Goal: Transaction & Acquisition: Purchase product/service

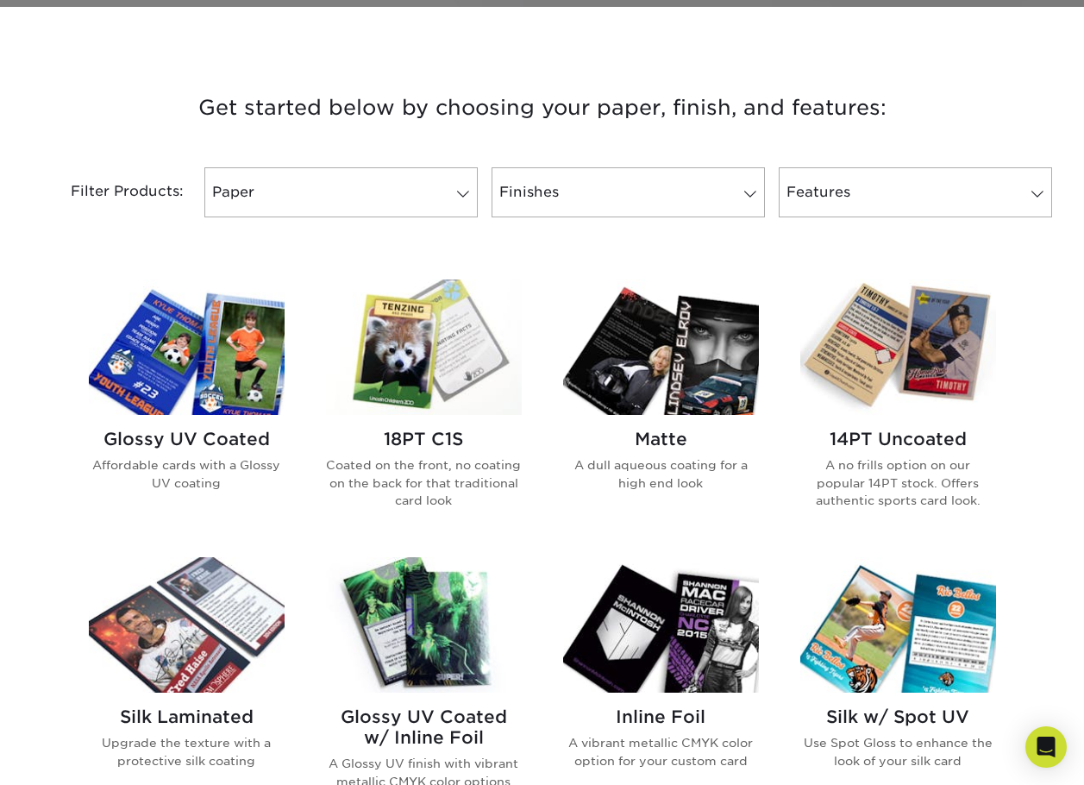
scroll to position [604, 0]
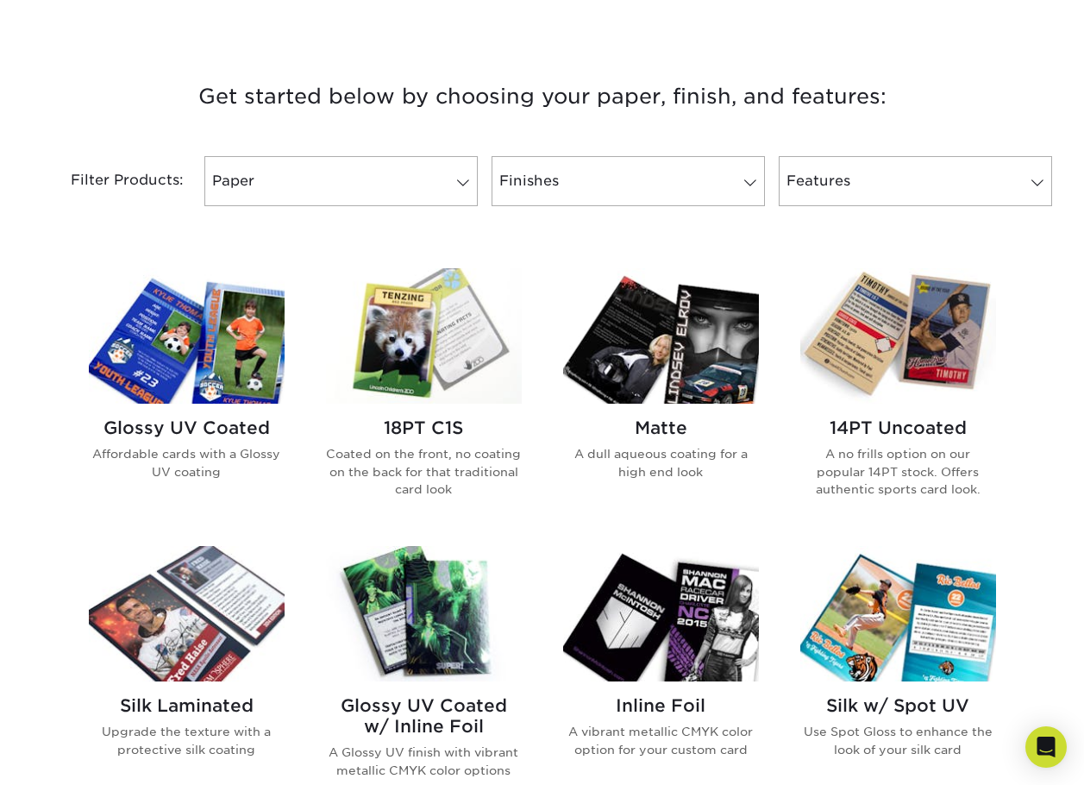
click at [477, 341] on img at bounding box center [424, 335] width 196 height 135
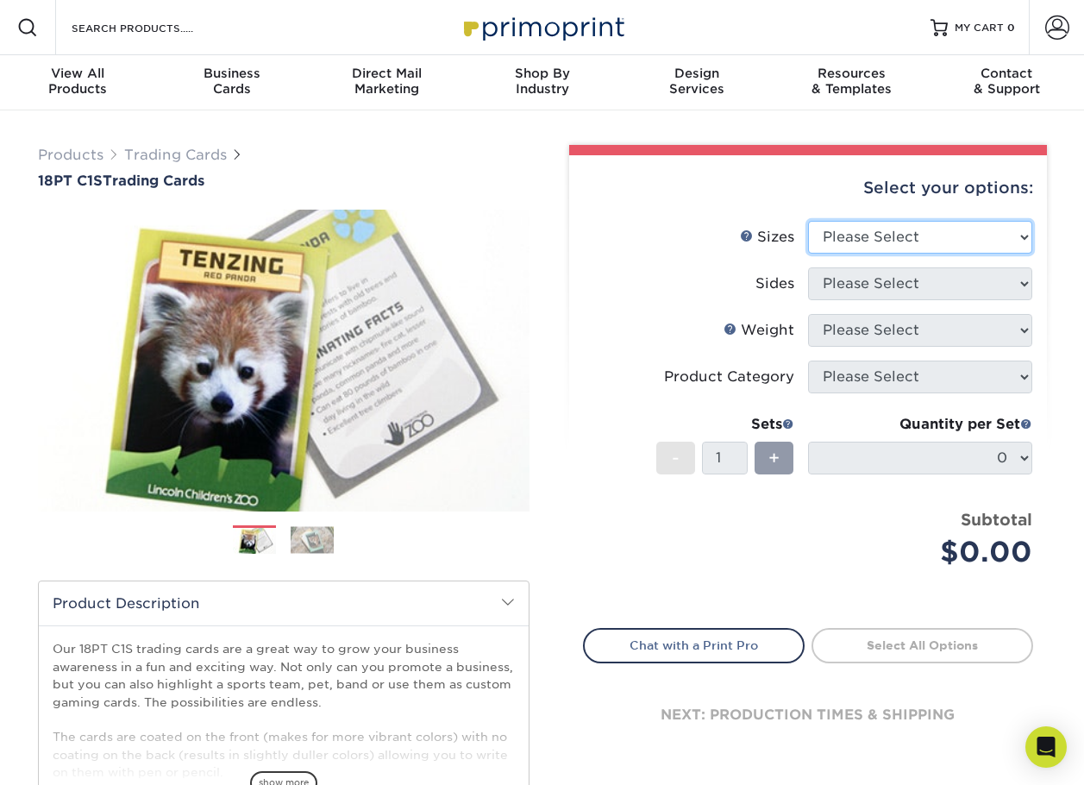
click at [934, 233] on select "Please Select 2.5" x 3.5"" at bounding box center [920, 237] width 224 height 33
select select "2.50x3.50"
click at [808, 221] on select "Please Select 2.5" x 3.5"" at bounding box center [920, 237] width 224 height 33
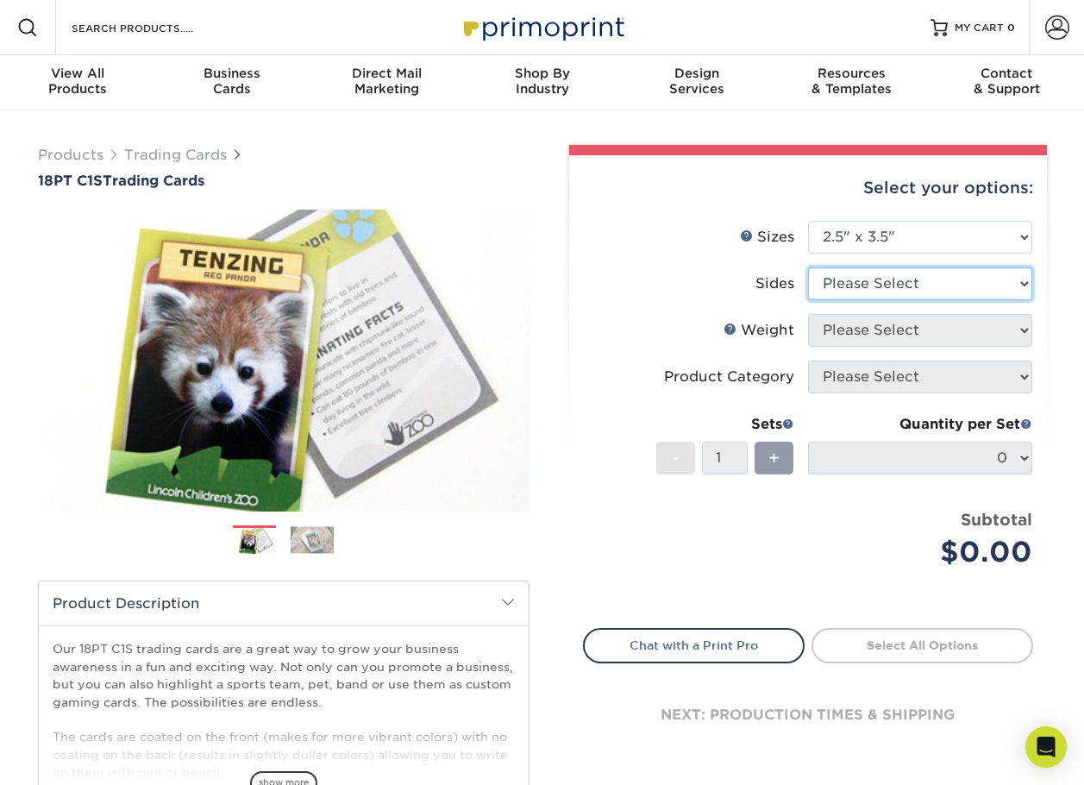
click at [861, 278] on select "Please Select Print Both Sides Print Front Only" at bounding box center [920, 283] width 224 height 33
select select "13abbda7-1d64-4f25-8bb2-c179b224825d"
click at [808, 267] on select "Please Select Print Both Sides Print Front Only" at bounding box center [920, 283] width 224 height 33
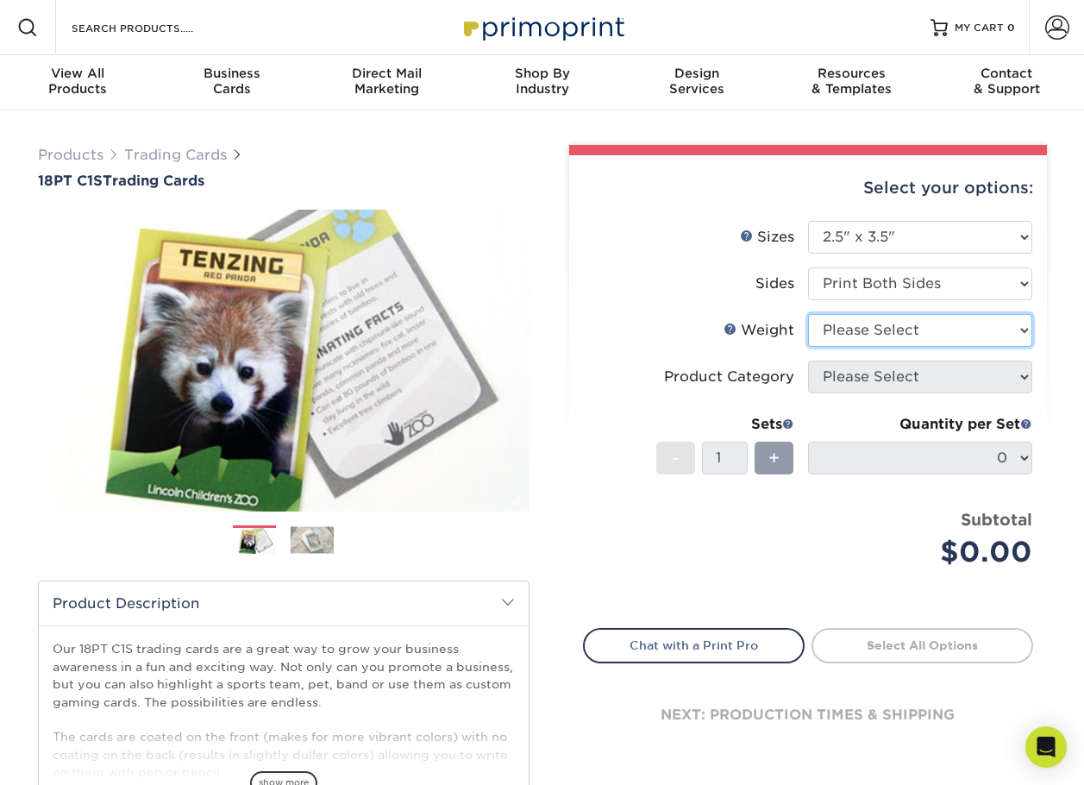
click at [869, 329] on select "Please Select 18PT C1S" at bounding box center [920, 330] width 224 height 33
select select "18PTC1S"
click at [808, 314] on select "Please Select 18PT C1S" at bounding box center [920, 330] width 224 height 33
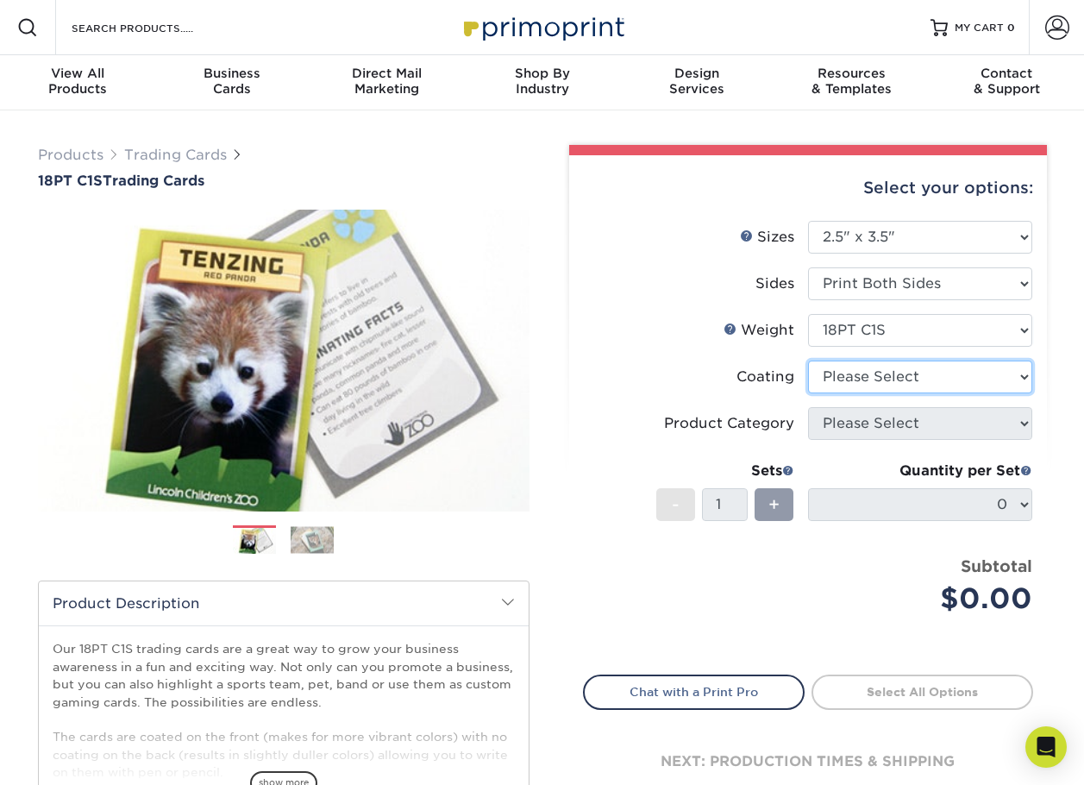
click at [876, 372] on select at bounding box center [920, 377] width 224 height 33
select select "3e7618de-abca-4bda-9f97-8b9129e913d8"
click at [808, 361] on select at bounding box center [920, 377] width 224 height 33
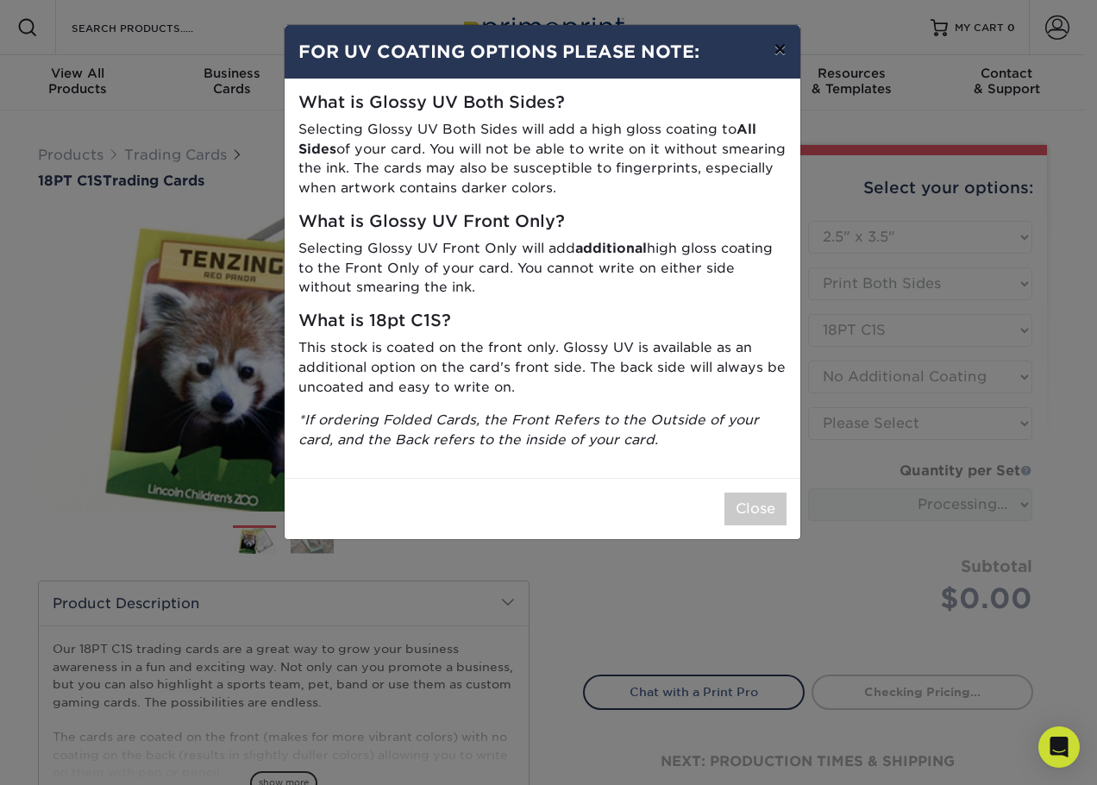
click at [771, 57] on button "×" at bounding box center [780, 49] width 40 height 48
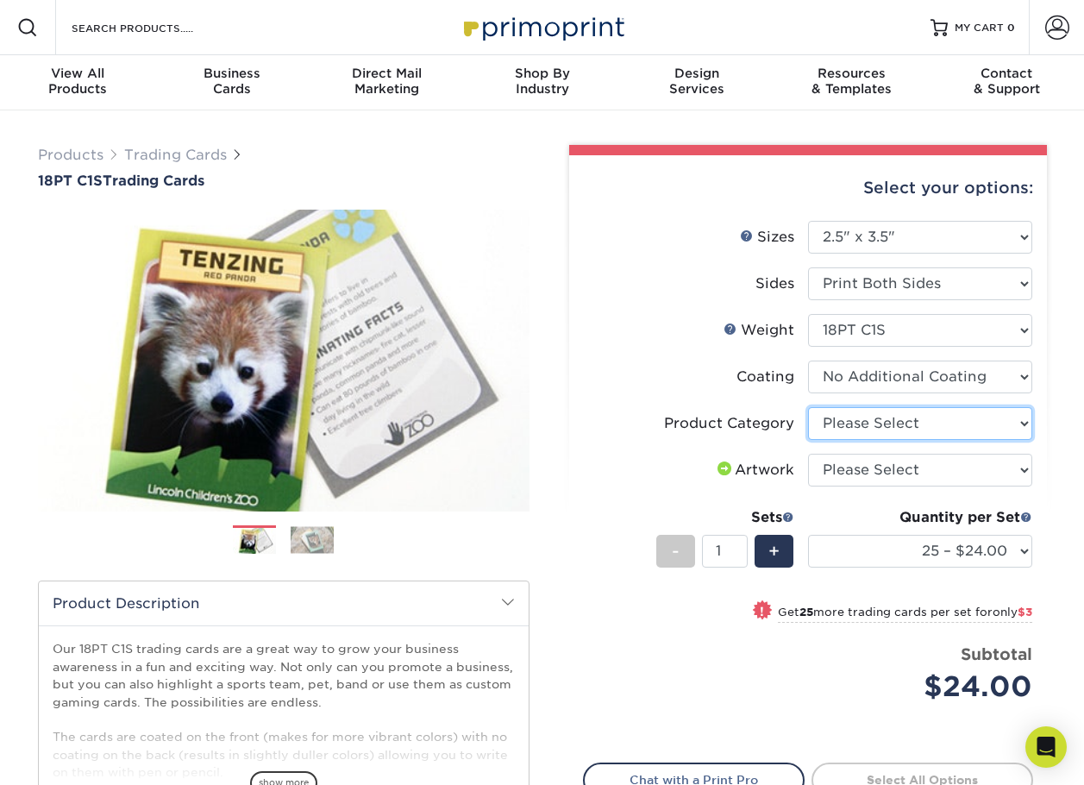
click at [928, 410] on select "Please Select Trading Cards" at bounding box center [920, 423] width 224 height 33
select select "c2f9bce9-36c2-409d-b101-c29d9d031e18"
click at [808, 407] on select "Please Select Trading Cards" at bounding box center [920, 423] width 224 height 33
click at [874, 470] on select "Please Select I will upload files I need a design - $100" at bounding box center [920, 470] width 224 height 33
select select "upload"
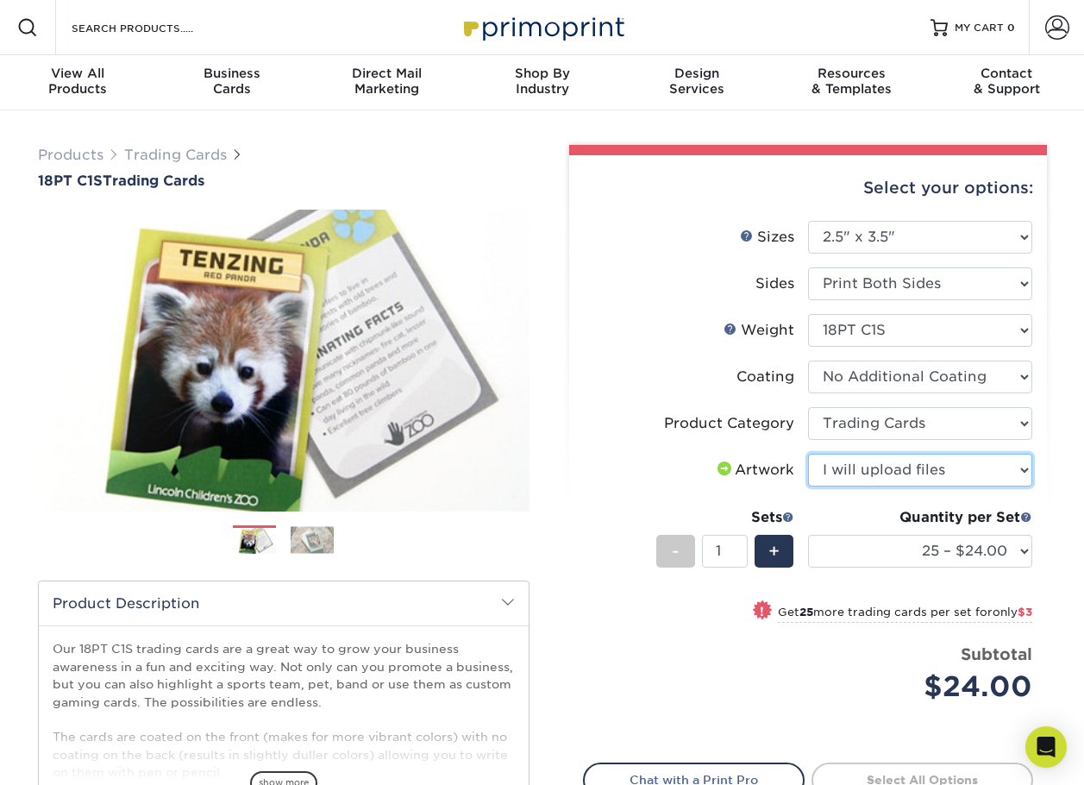
click at [808, 454] on select "Please Select I will upload files I need a design - $100" at bounding box center [920, 470] width 224 height 33
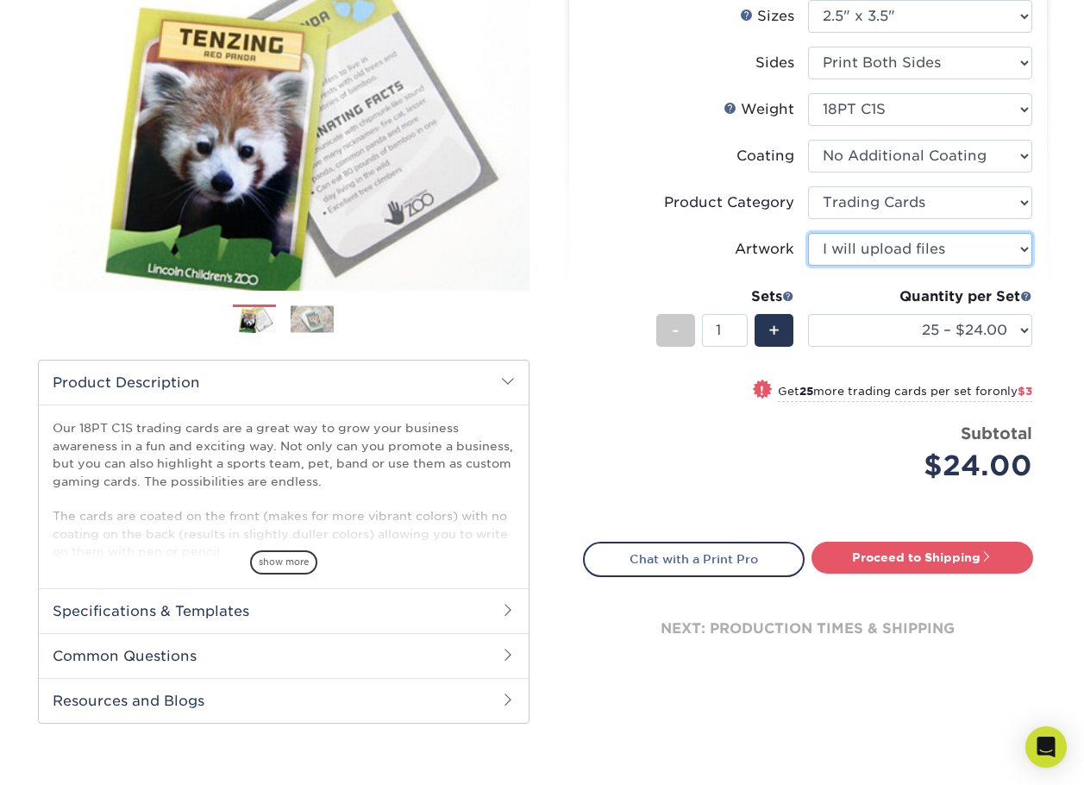
scroll to position [259, 0]
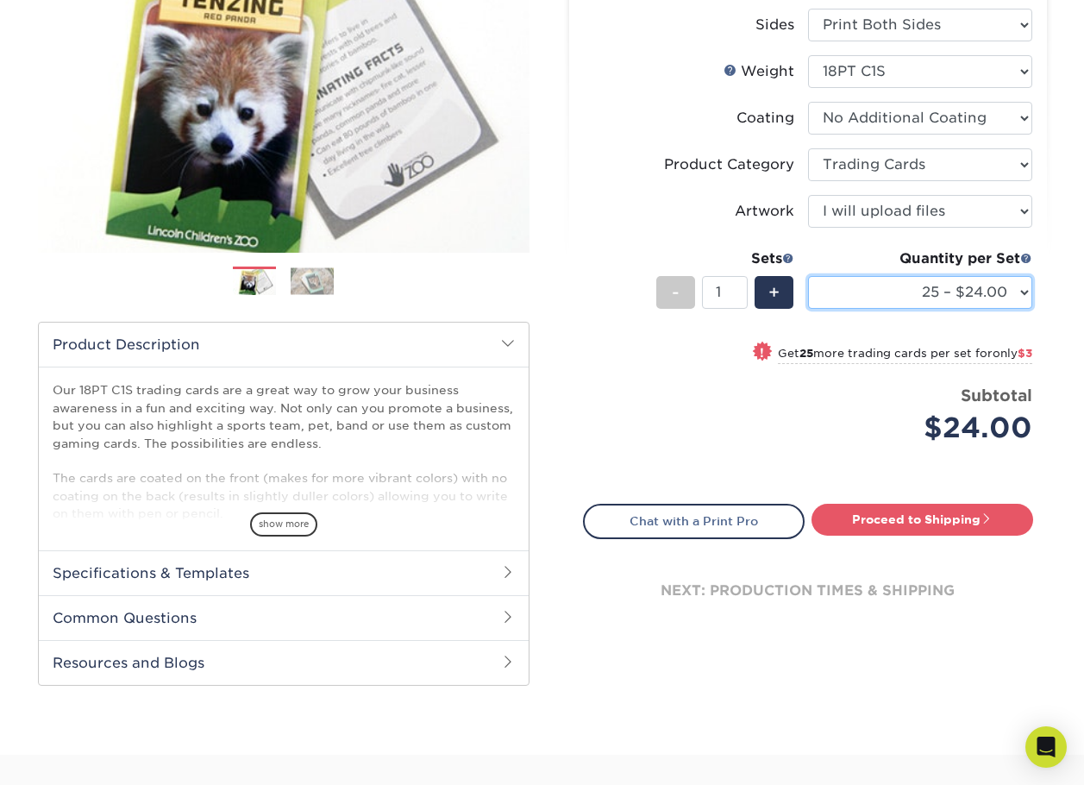
click at [904, 285] on select "25 – $24.00 50 – $27.00 75 – $35.00 100 – $39.00 250 – $45.00 500 – $55.00 1000…" at bounding box center [920, 292] width 224 height 33
select select "100 – $39.00"
click at [808, 276] on select "25 – $24.00 50 – $27.00 75 – $35.00 100 – $39.00 250 – $45.00 500 – $55.00 1000…" at bounding box center [920, 292] width 224 height 33
click at [717, 422] on div "Price per set $39.00" at bounding box center [696, 417] width 224 height 66
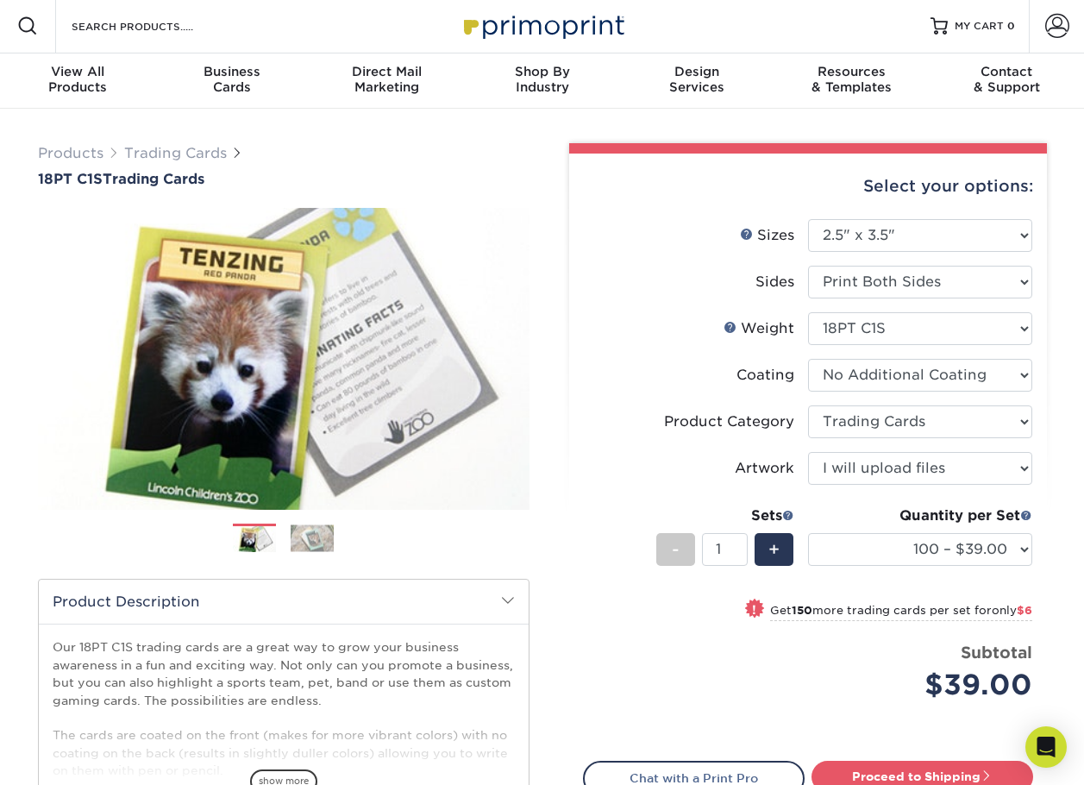
scroll to position [0, 0]
